Goal: Find specific page/section: Find specific page/section

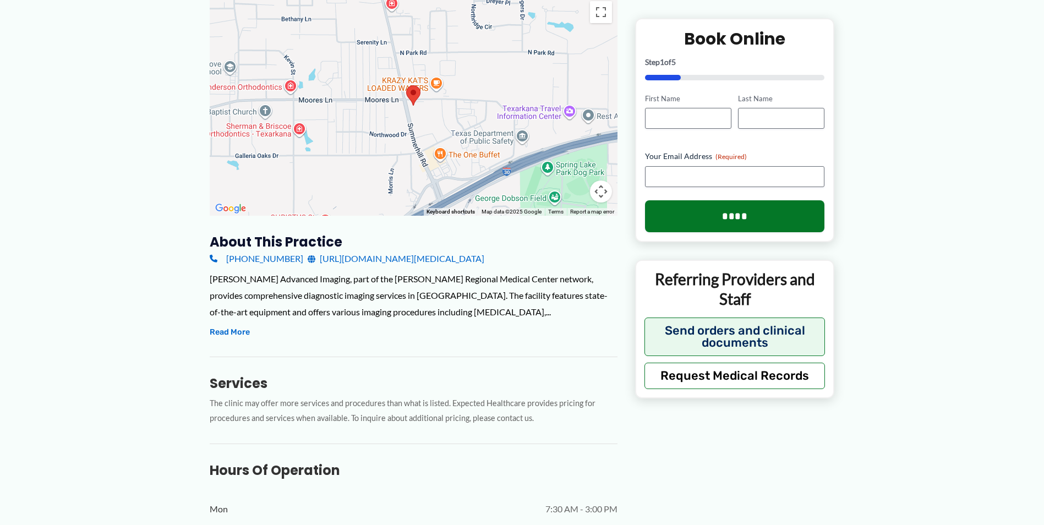
scroll to position [220, 0]
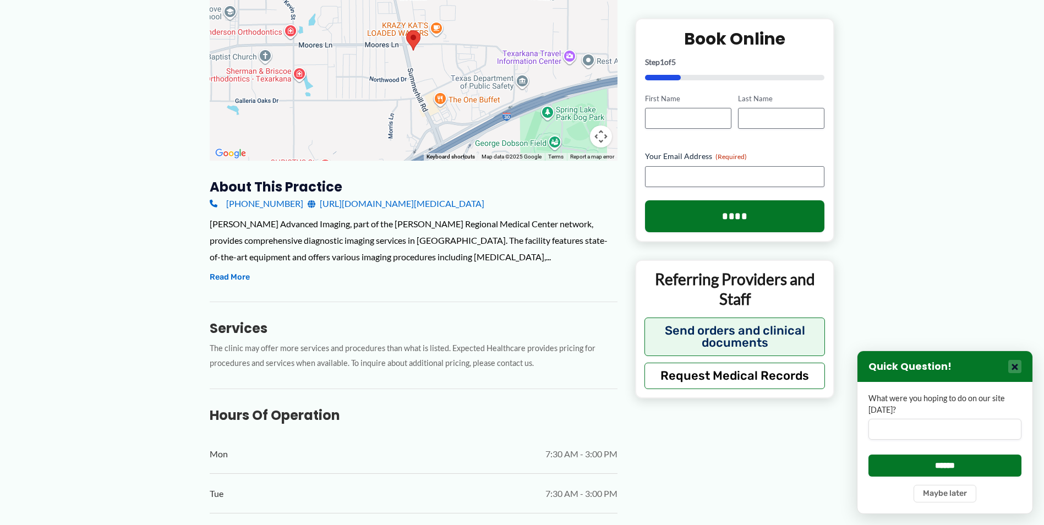
click at [1019, 367] on button "×" at bounding box center [1014, 366] width 13 height 13
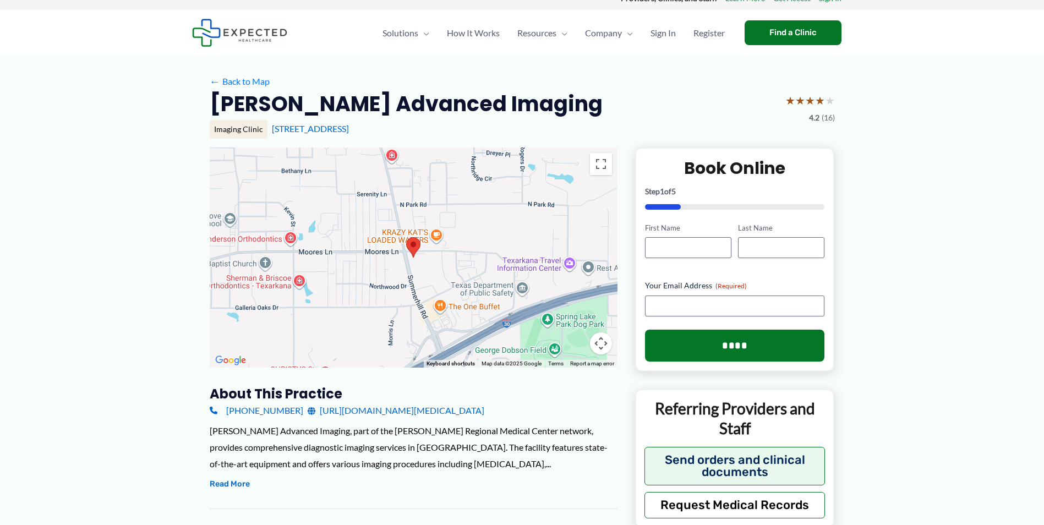
scroll to position [0, 0]
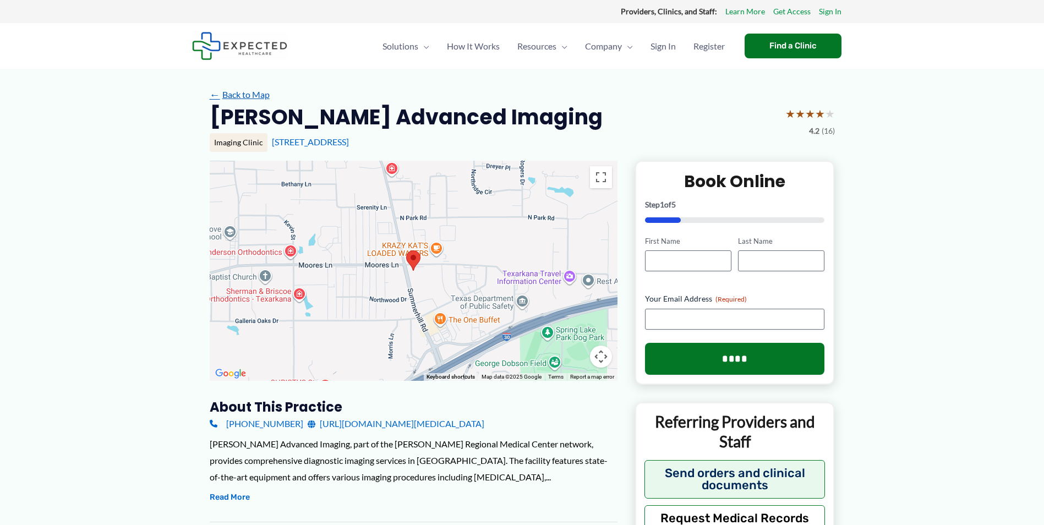
click at [230, 94] on link "← Back to Map" at bounding box center [240, 94] width 60 height 17
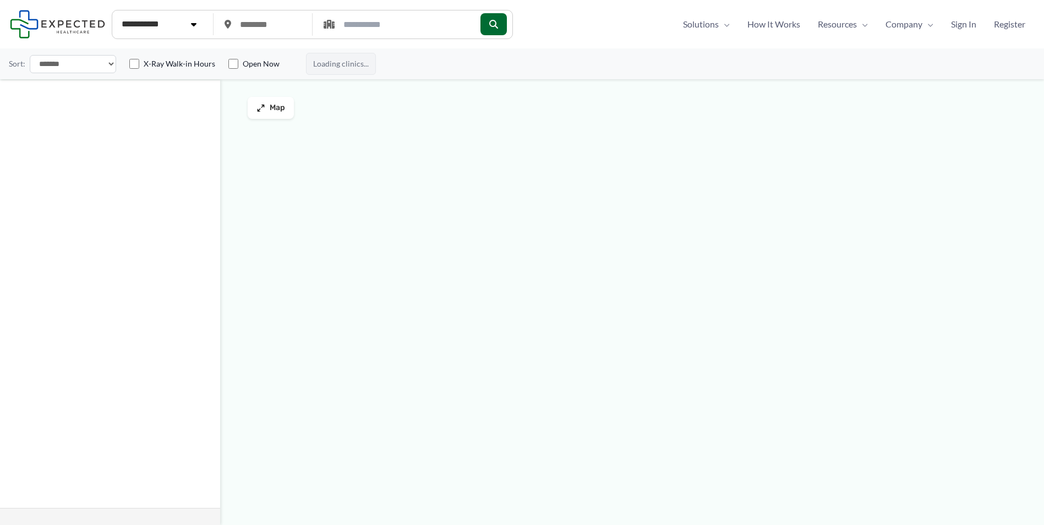
type input "*****"
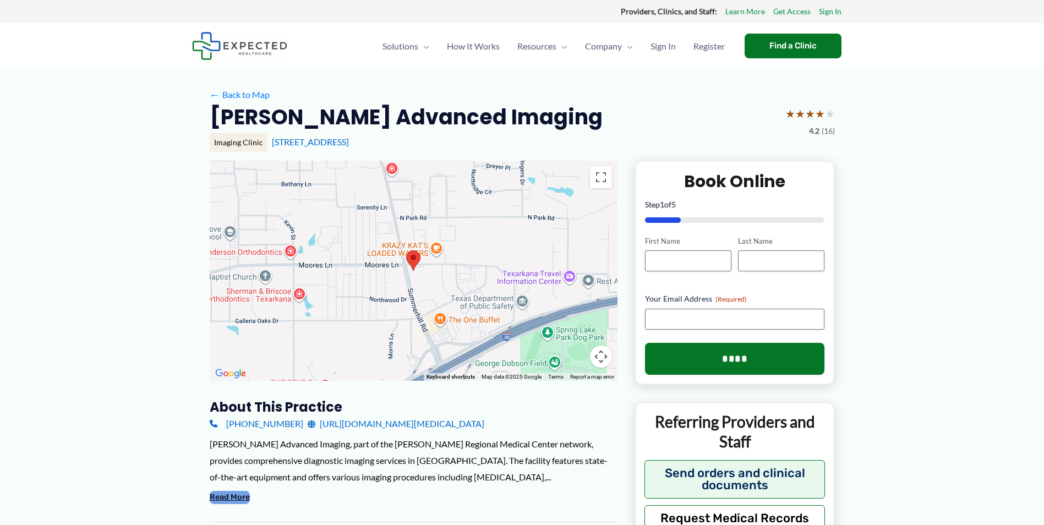
click at [247, 498] on button "Read More" at bounding box center [230, 497] width 40 height 13
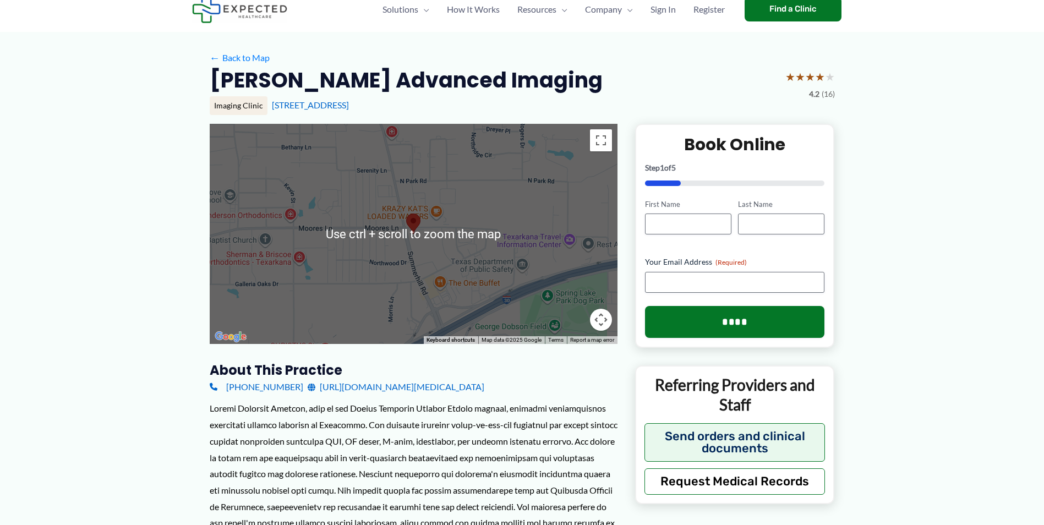
scroll to position [55, 0]
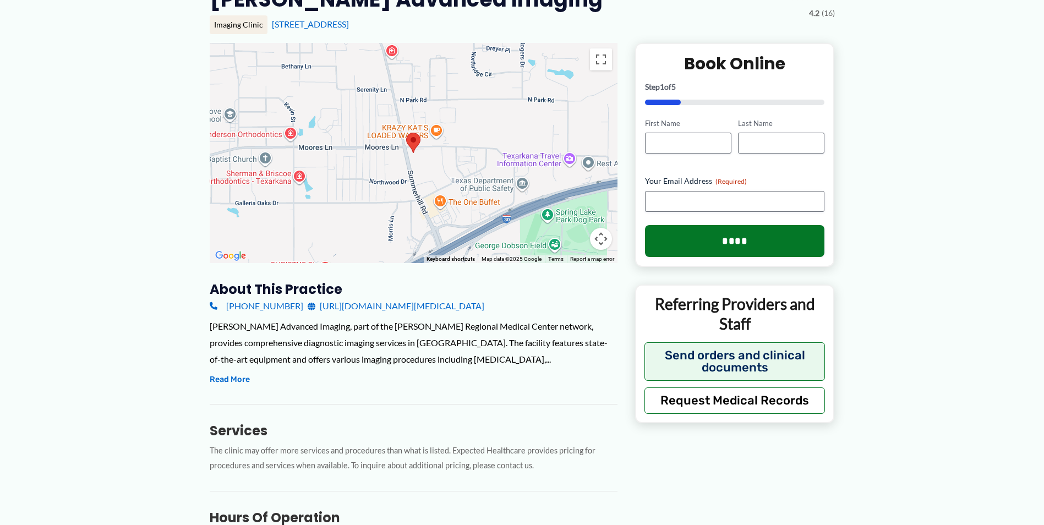
scroll to position [110, 0]
